Goal: Information Seeking & Learning: Learn about a topic

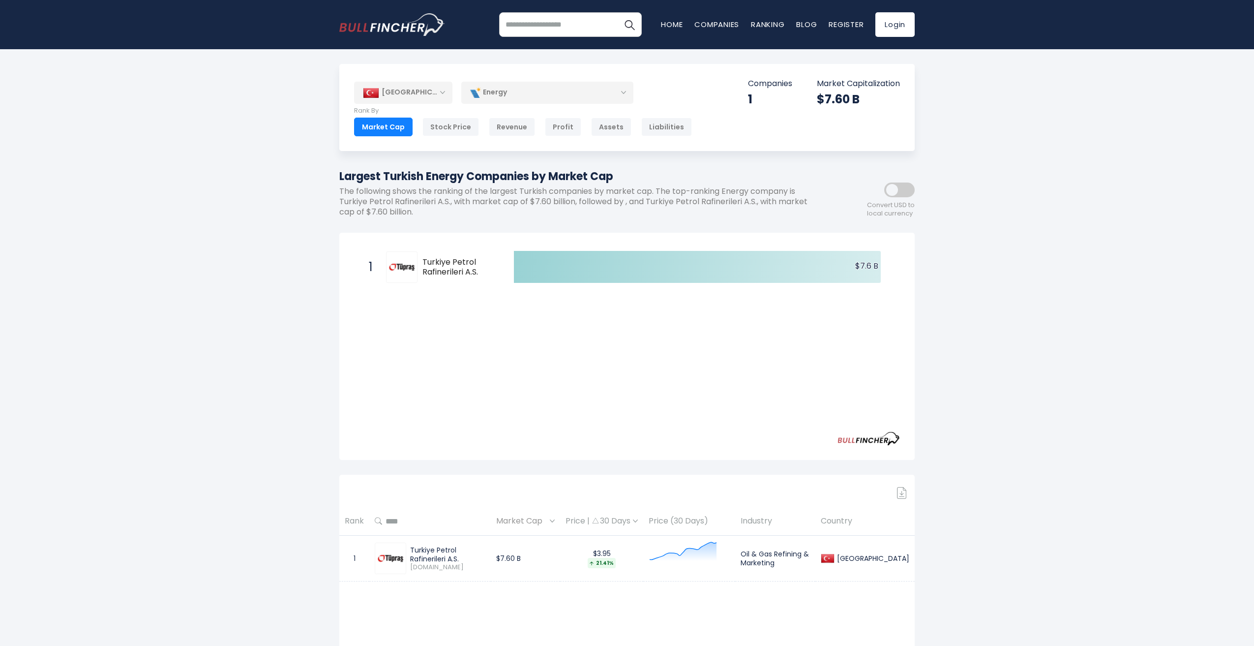
click at [507, 96] on div "Energy" at bounding box center [547, 92] width 172 height 23
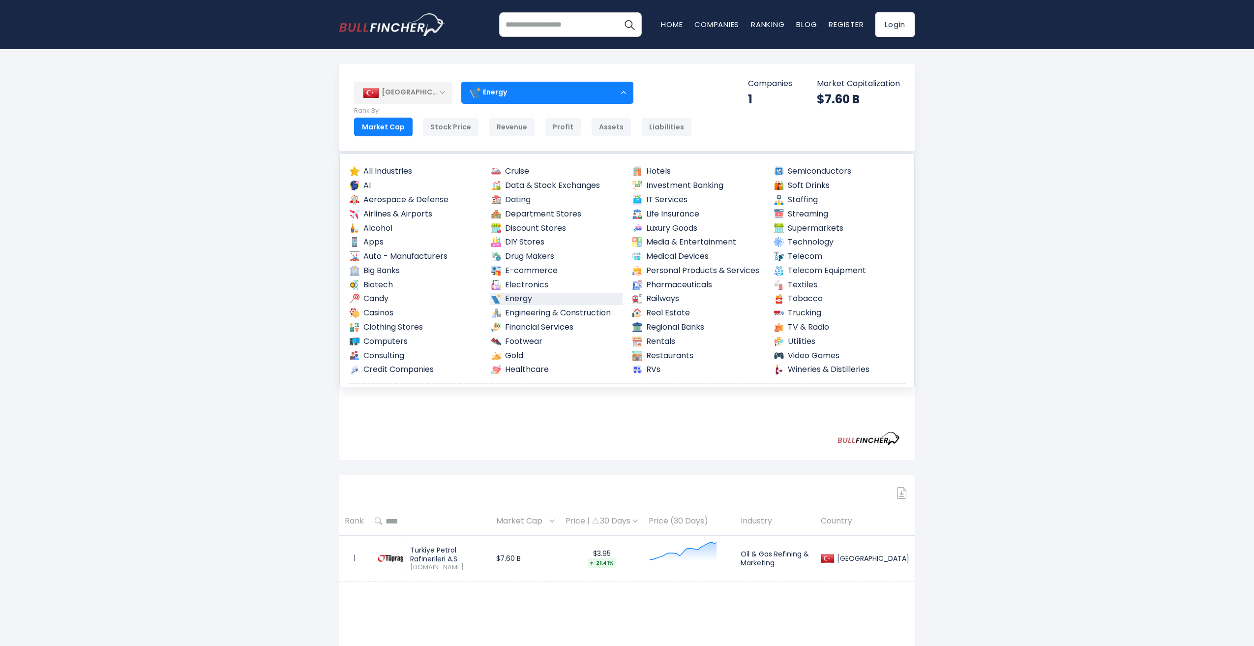
click at [506, 94] on div "Energy" at bounding box center [547, 92] width 172 height 23
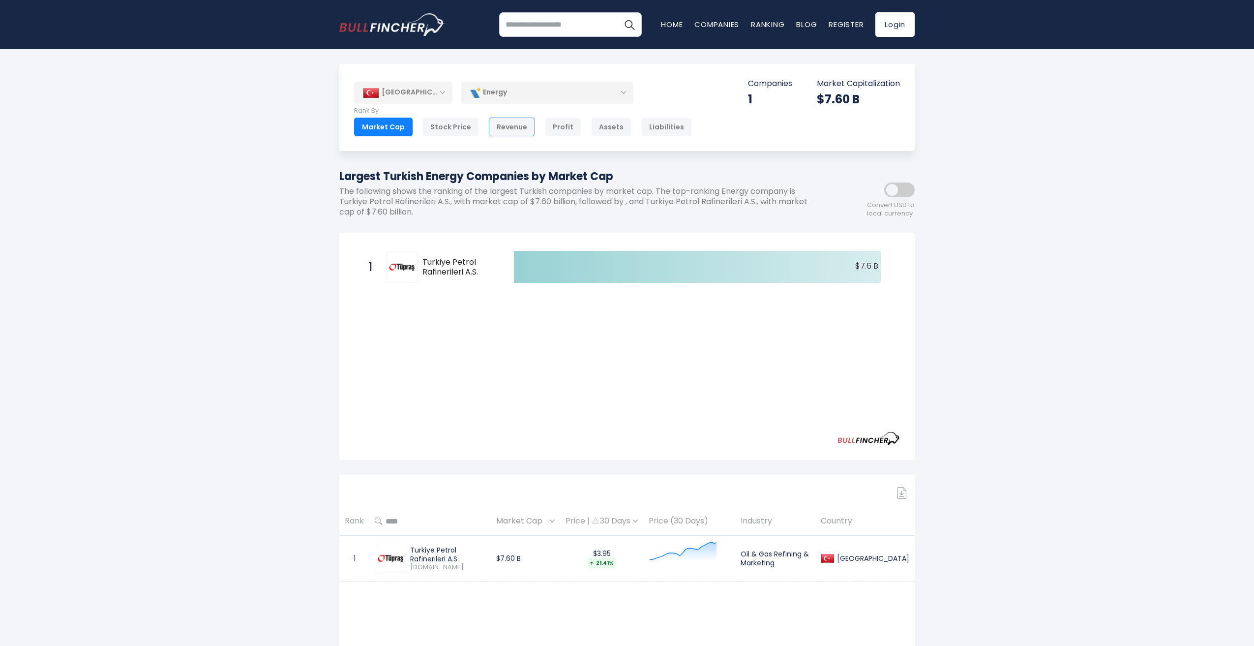
click at [509, 127] on div "Revenue" at bounding box center [512, 127] width 46 height 19
click at [552, 86] on div "Energy" at bounding box center [547, 92] width 172 height 23
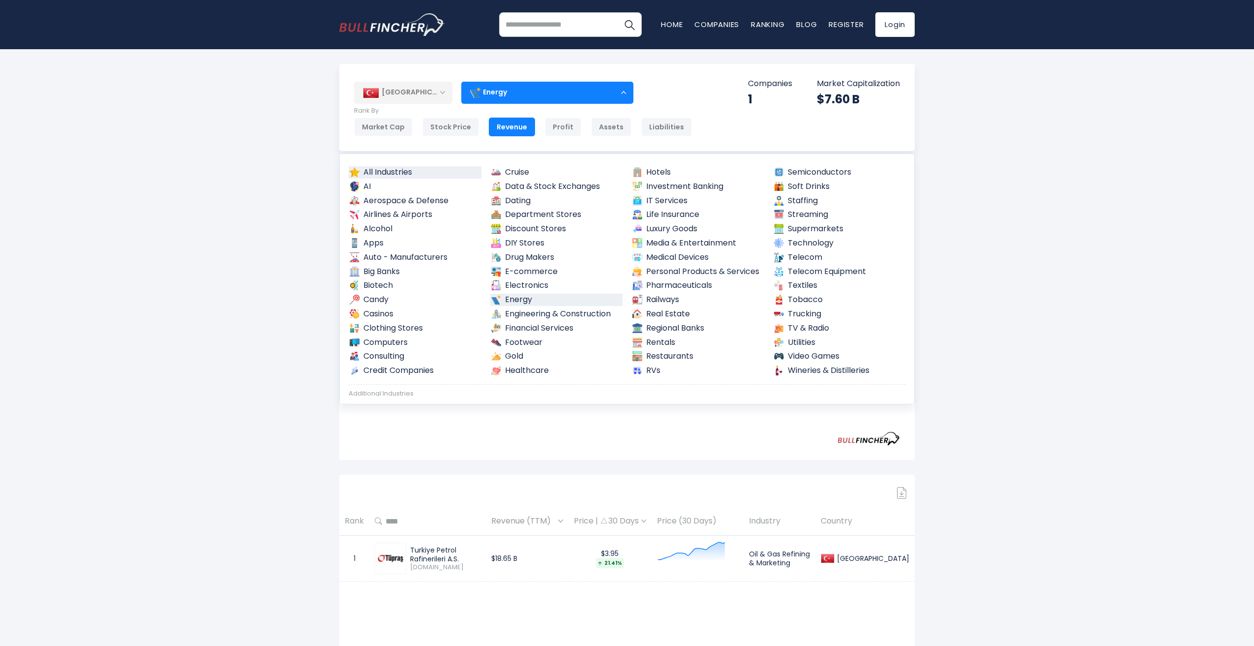
click at [417, 171] on link "All Industries" at bounding box center [415, 172] width 133 height 12
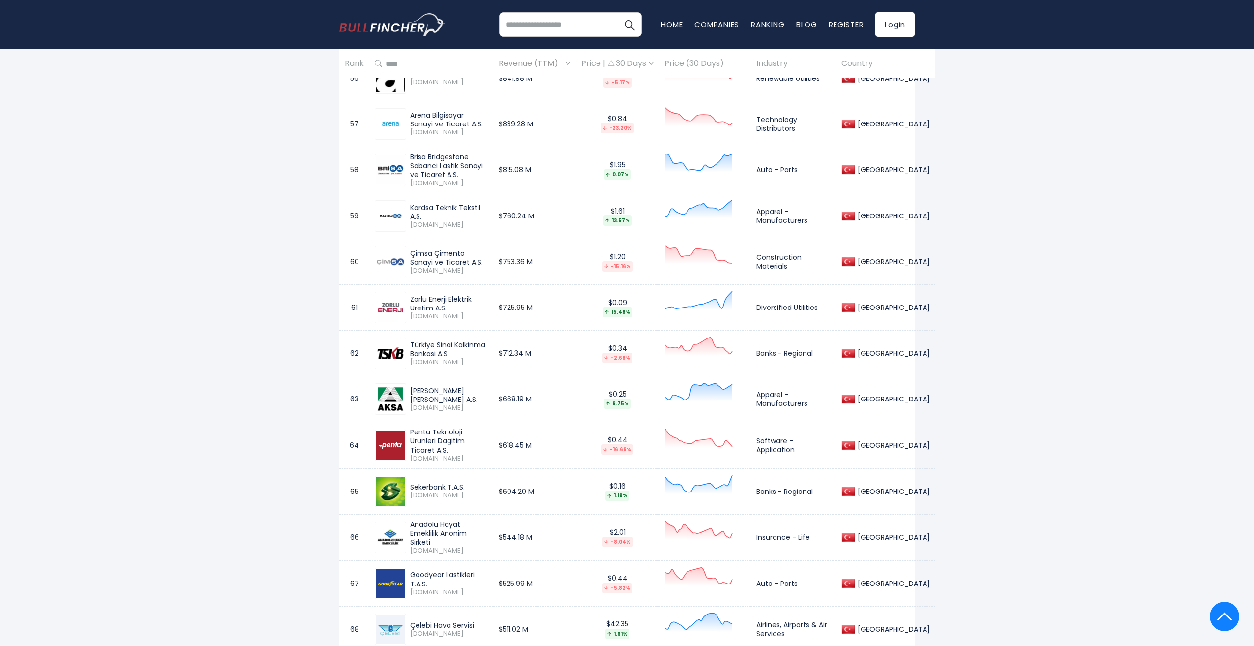
scroll to position [3148, 0]
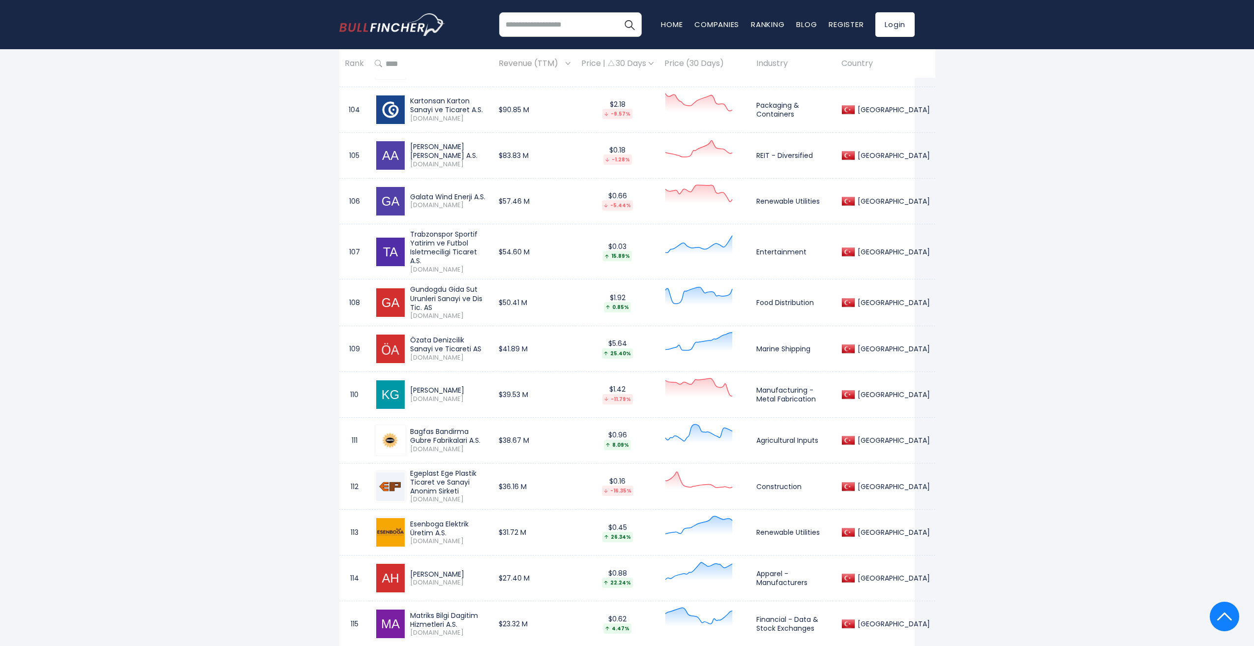
scroll to position [5460, 0]
